Goal: Find specific page/section: Find specific page/section

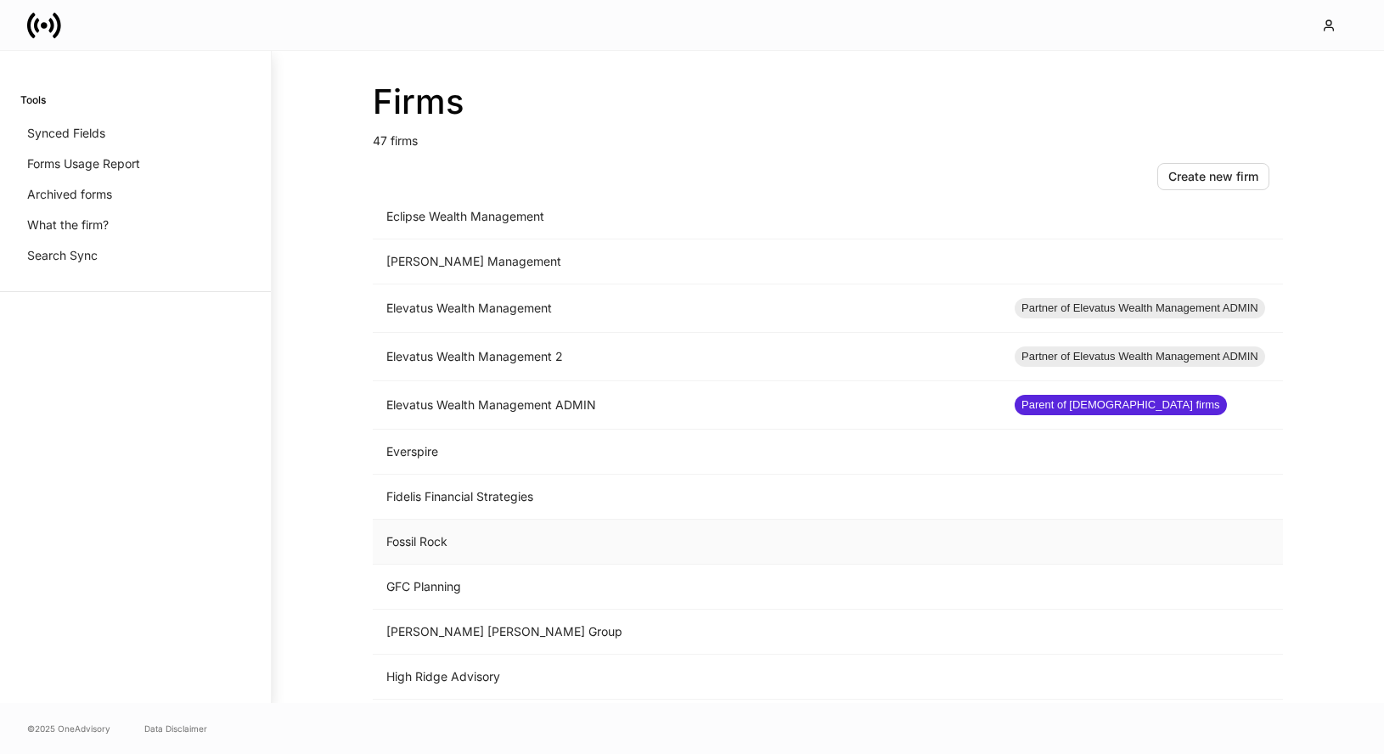
scroll to position [944, 0]
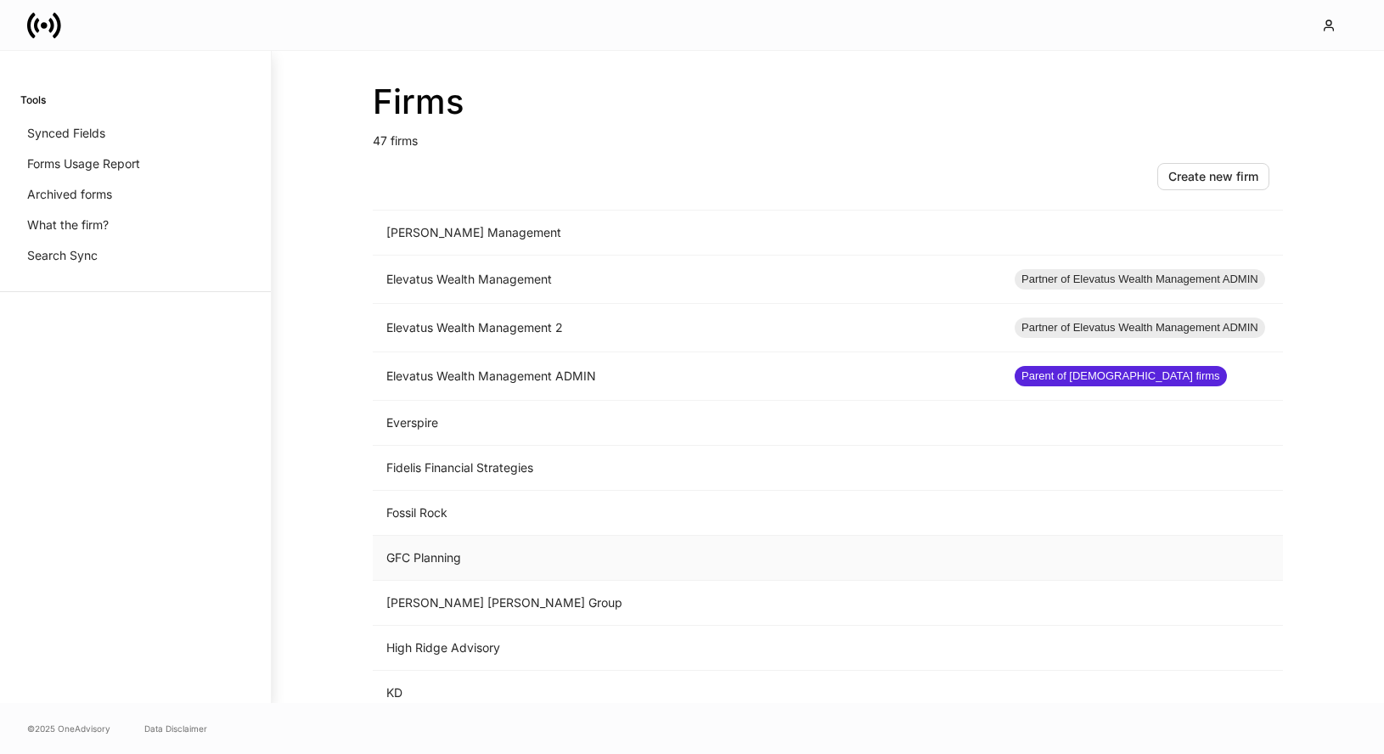
click at [515, 553] on td "GFC Planning" at bounding box center [687, 558] width 628 height 45
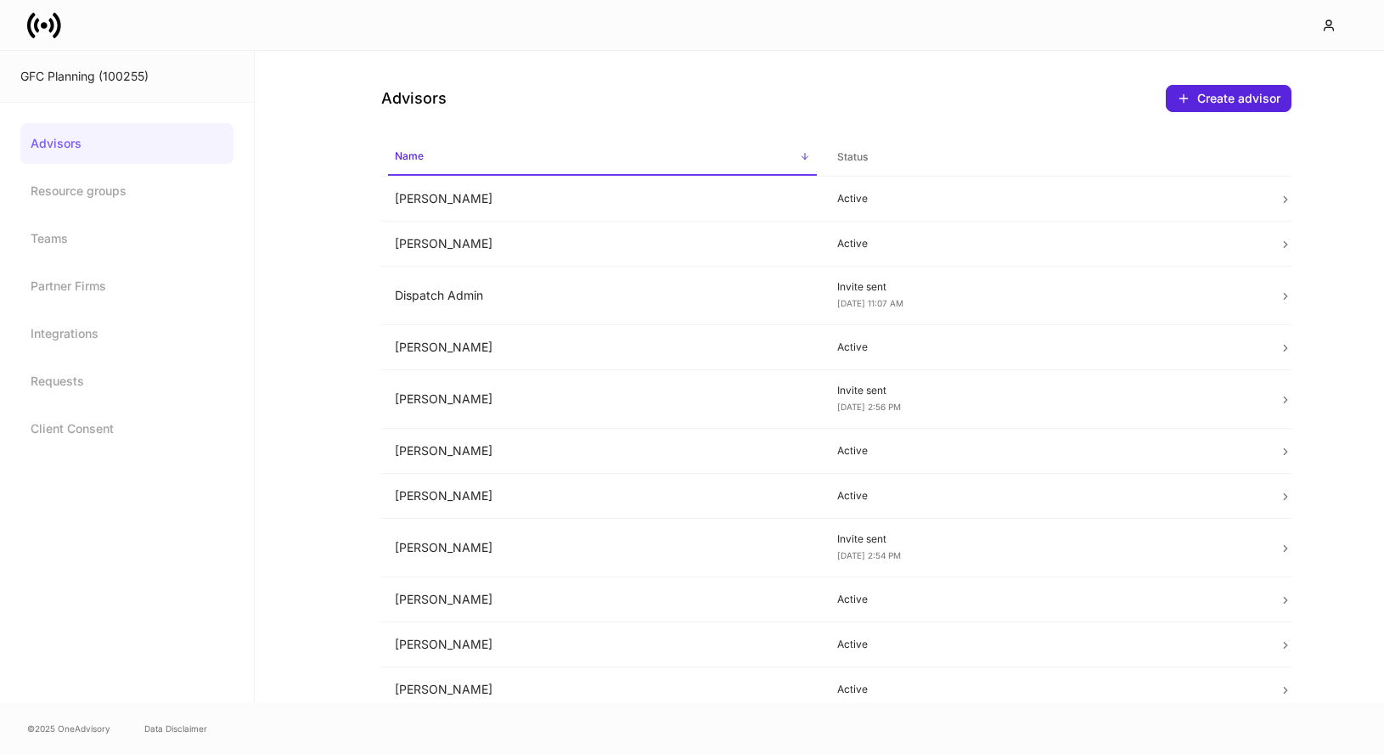
scroll to position [12, 0]
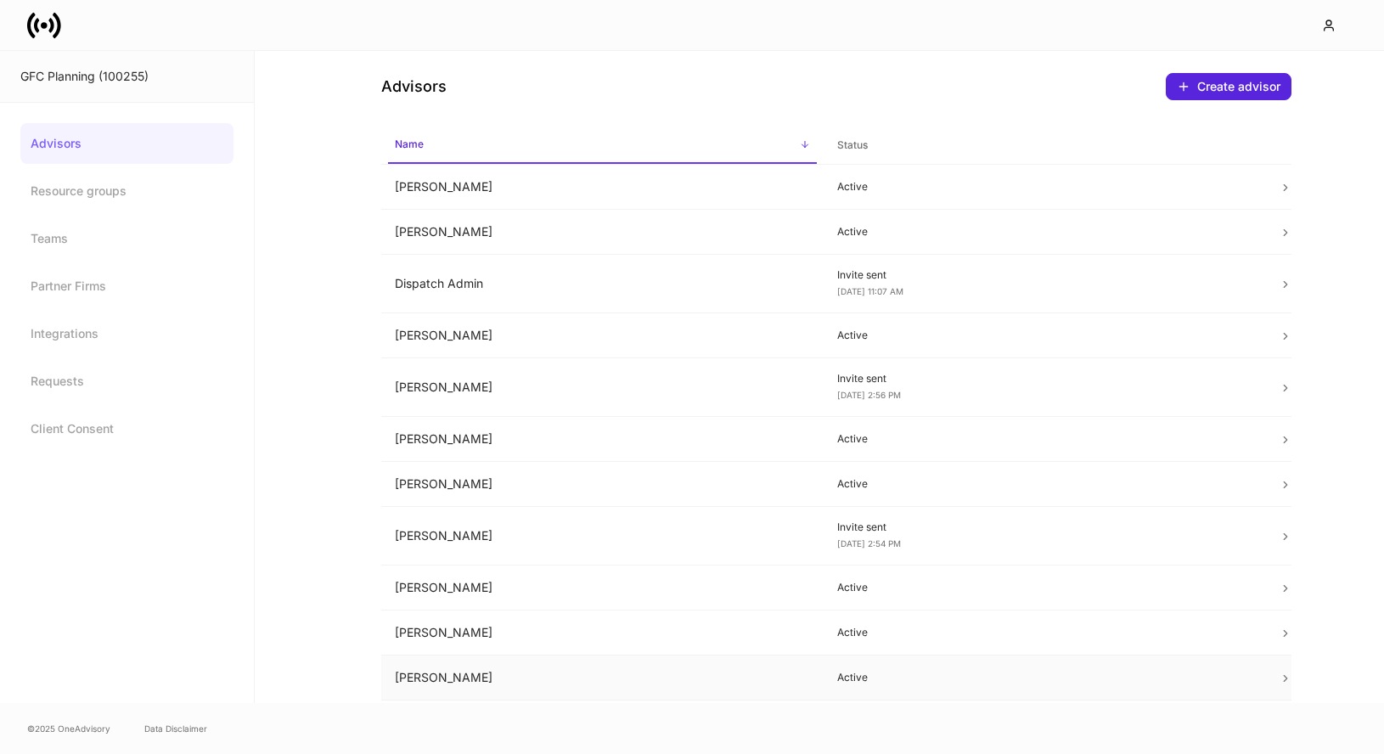
click at [773, 661] on td "Lance Huebner" at bounding box center [602, 677] width 442 height 45
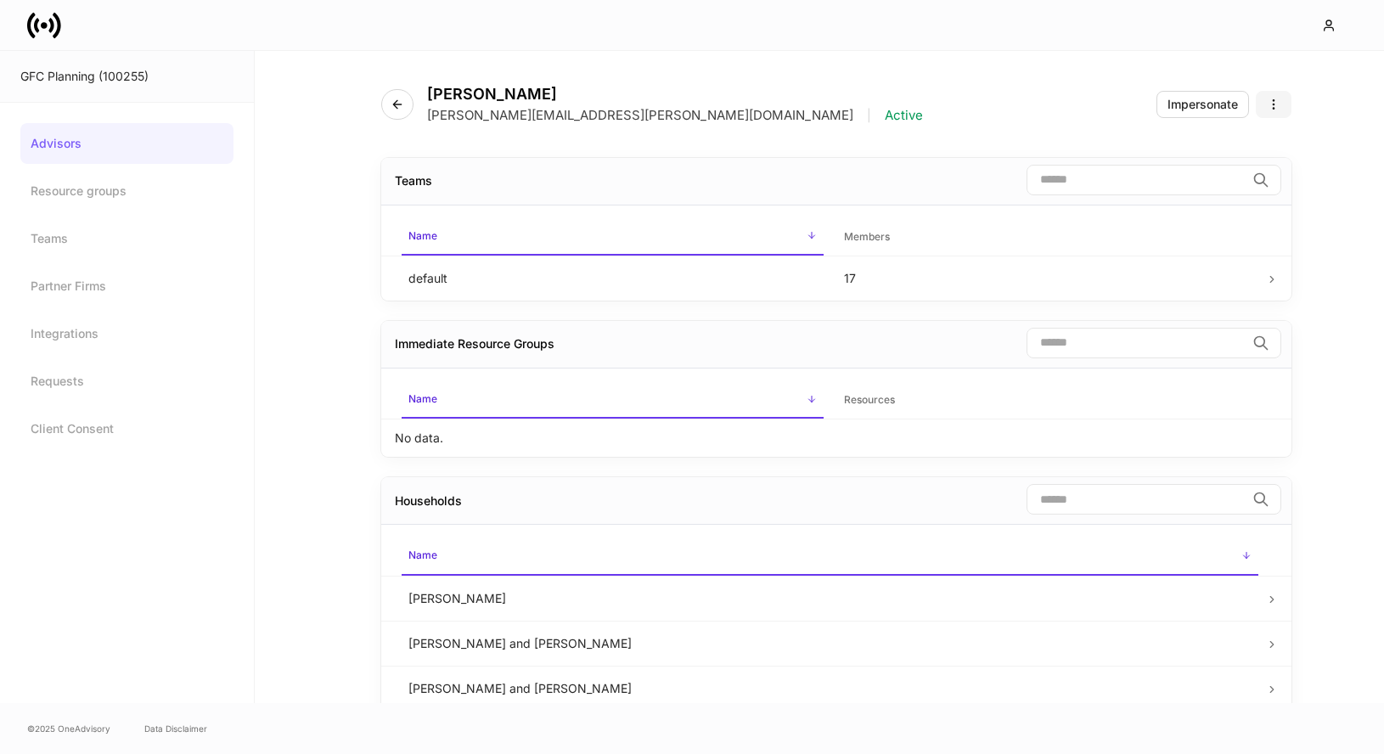
click at [1274, 103] on icon "button" at bounding box center [1274, 105] width 14 height 14
click at [911, 160] on div at bounding box center [692, 377] width 1384 height 754
